Goal: Task Accomplishment & Management: Manage account settings

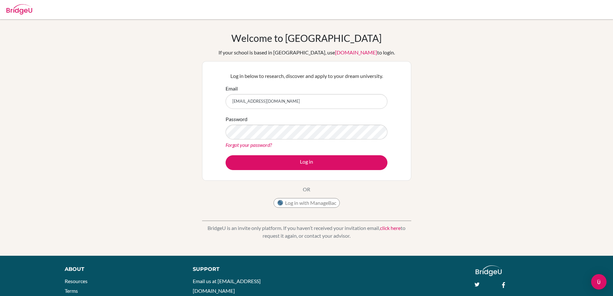
type input "[EMAIL_ADDRESS][DOMAIN_NAME]"
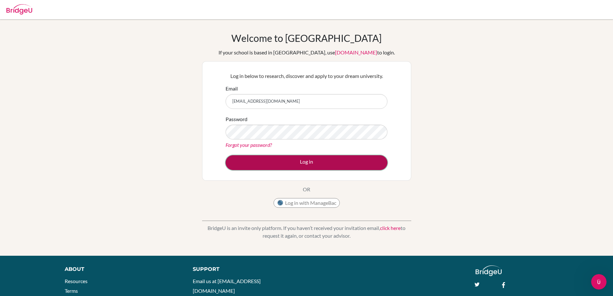
click at [306, 162] on button "Log in" at bounding box center [307, 162] width 162 height 15
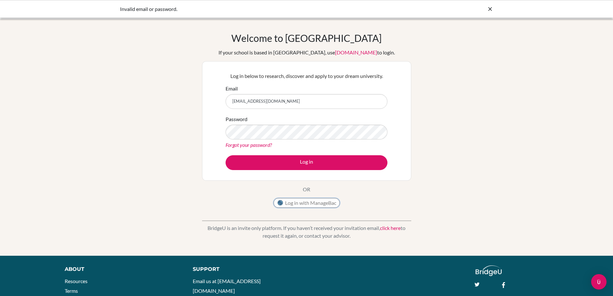
click at [302, 202] on button "Log in with ManageBac" at bounding box center [307, 203] width 66 height 10
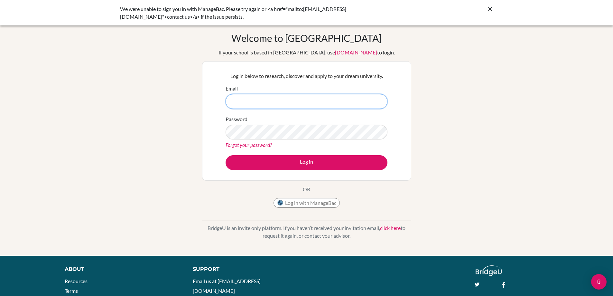
click at [236, 101] on input "Email" at bounding box center [307, 101] width 162 height 15
click at [312, 204] on button "Log in with ManageBac" at bounding box center [307, 203] width 66 height 10
click at [312, 203] on button "Log in with ManageBac" at bounding box center [307, 203] width 66 height 10
click at [238, 104] on input "Email" at bounding box center [307, 101] width 162 height 15
type input "[EMAIL_ADDRESS][DOMAIN_NAME]"
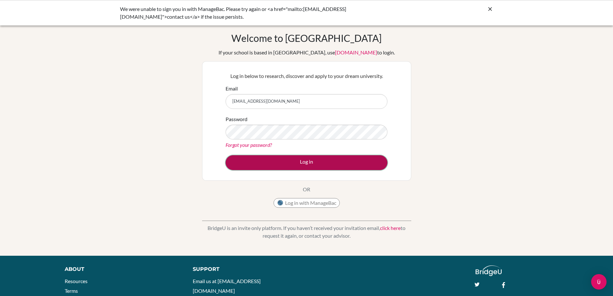
click at [303, 157] on button "Log in" at bounding box center [307, 162] width 162 height 15
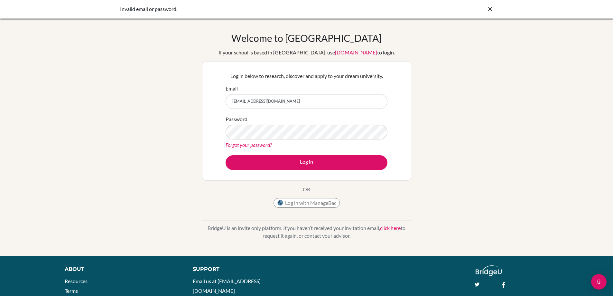
click at [258, 146] on link "Forgot your password?" at bounding box center [249, 145] width 46 height 6
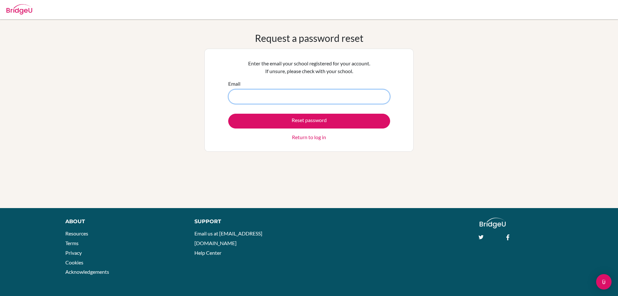
click at [245, 99] on input "Email" at bounding box center [309, 96] width 162 height 15
type input "krishnan@eischools.ae"
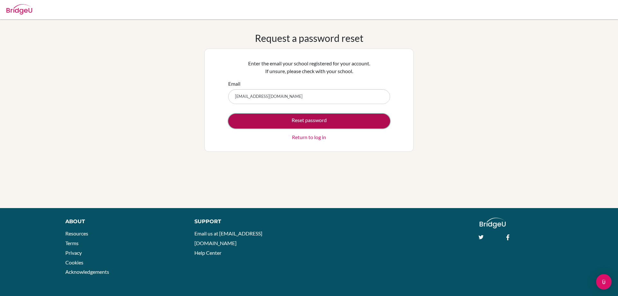
click at [310, 119] on button "Reset password" at bounding box center [309, 121] width 162 height 15
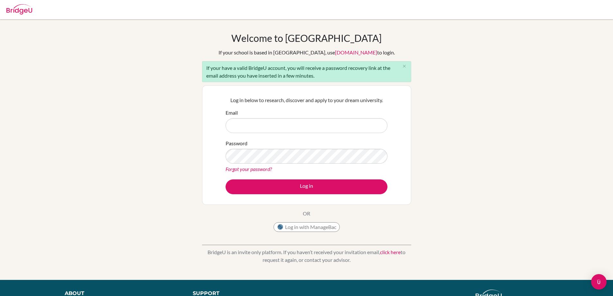
click at [335, 52] on link "[DOMAIN_NAME]" at bounding box center [356, 52] width 42 height 6
